Goal: Check status: Check status

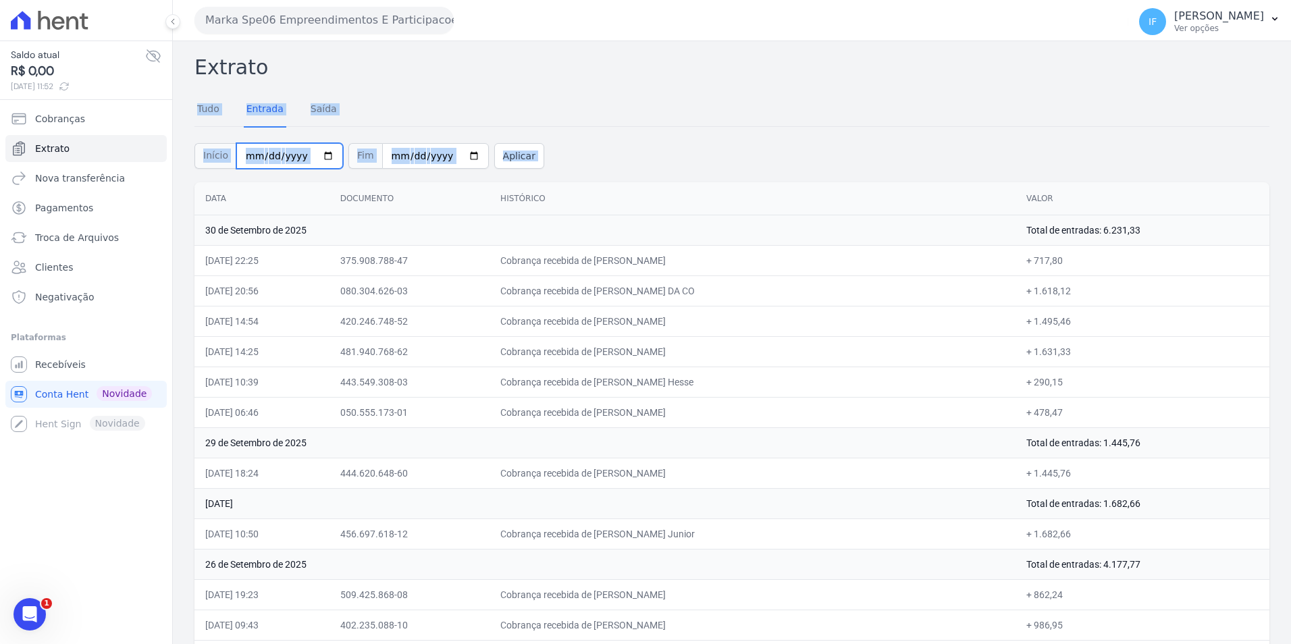
click at [315, 156] on input "[DATE]" at bounding box center [289, 156] width 107 height 26
type input "[DATE]"
click at [494, 153] on button "Aplicar" at bounding box center [519, 156] width 50 height 26
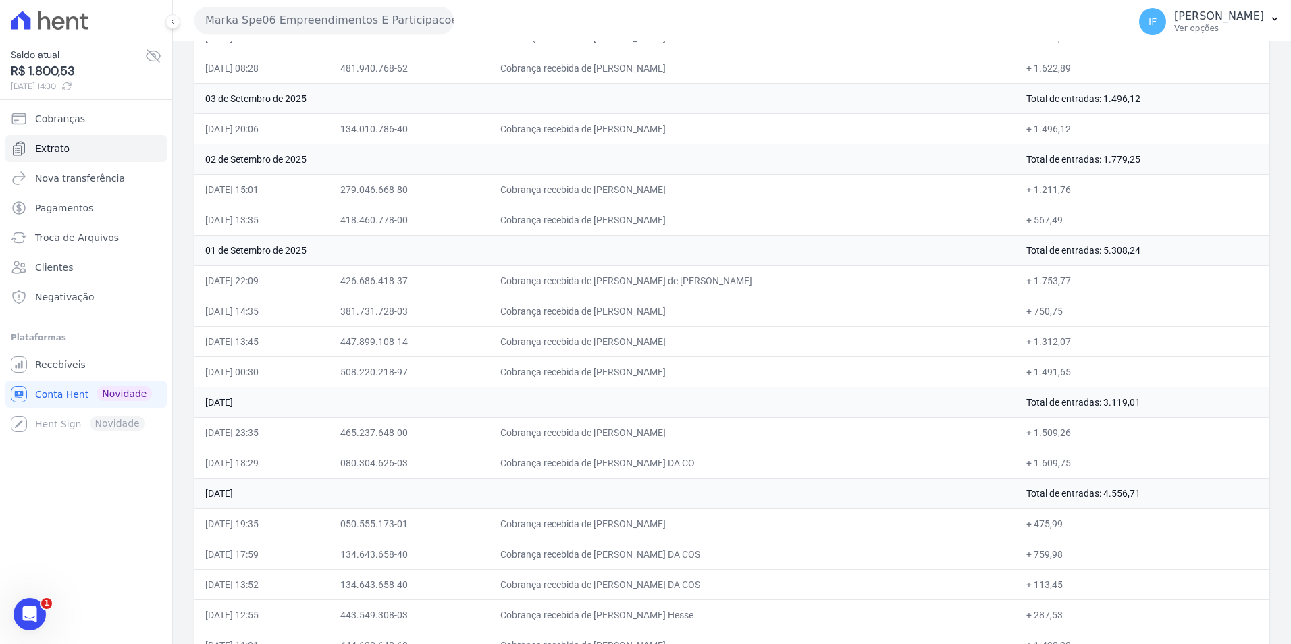
scroll to position [3895, 0]
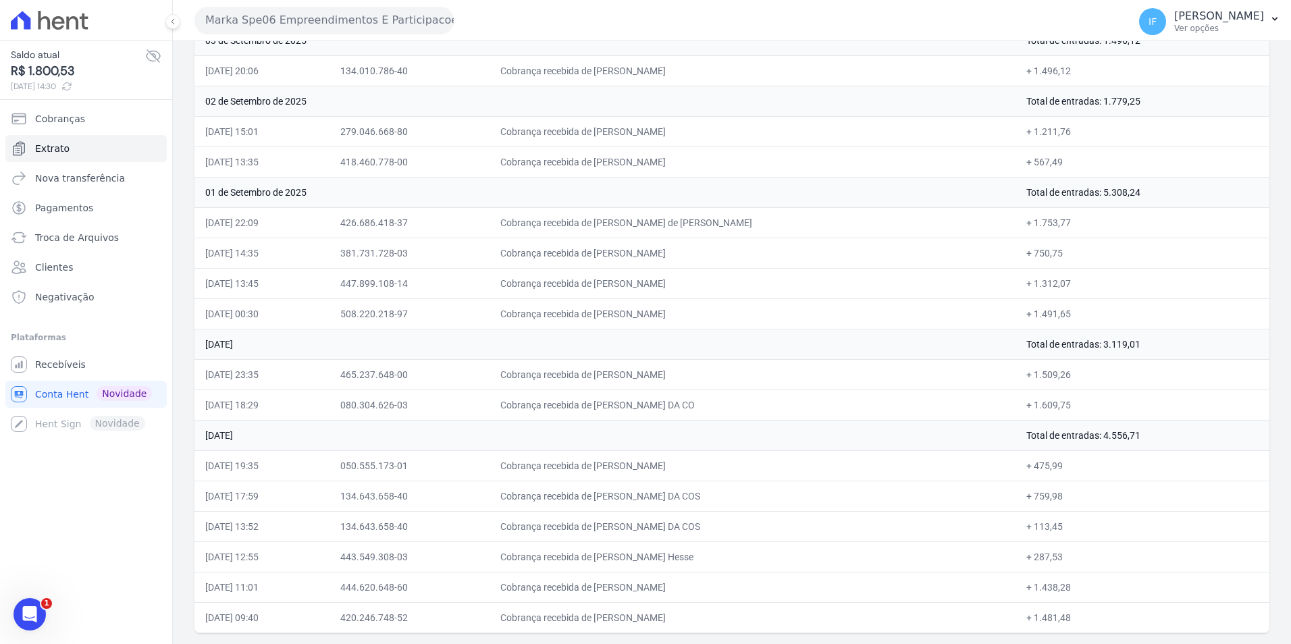
click at [531, 290] on td "Cobrança recebida de [PERSON_NAME]" at bounding box center [752, 283] width 526 height 30
click at [1064, 313] on td "+ 1.491,65" at bounding box center [1142, 313] width 254 height 30
click at [1073, 281] on td "+ 1.312,07" at bounding box center [1142, 283] width 254 height 30
click at [1071, 247] on td "+ 750,75" at bounding box center [1142, 253] width 254 height 30
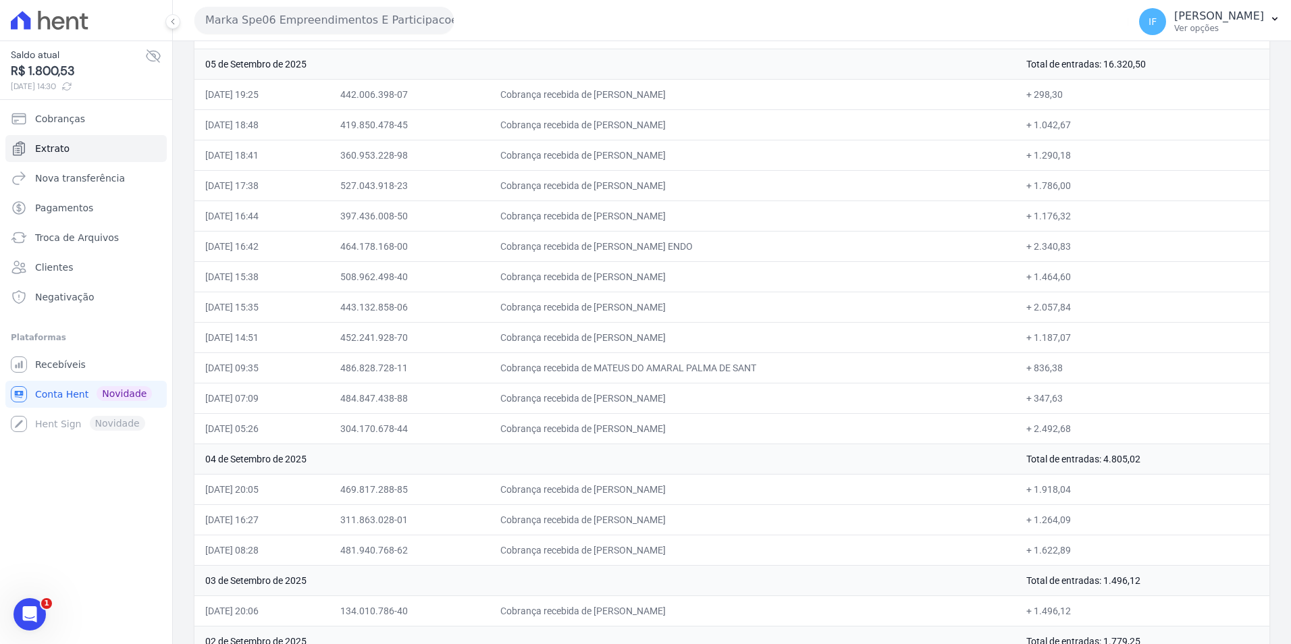
scroll to position [3288, 0]
